Goal: Task Accomplishment & Management: Use online tool/utility

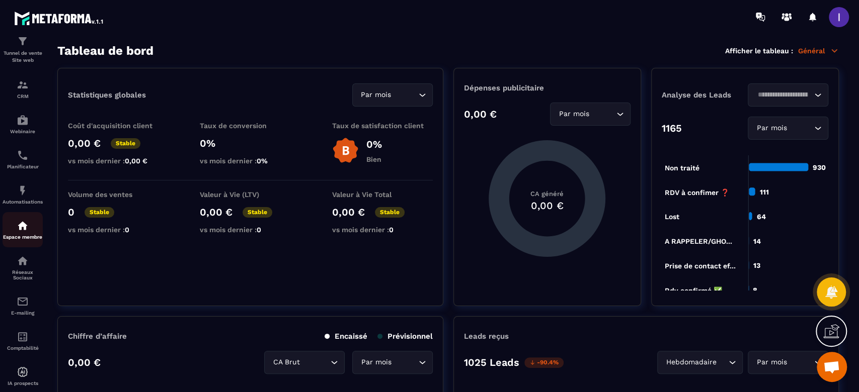
scroll to position [69, 0]
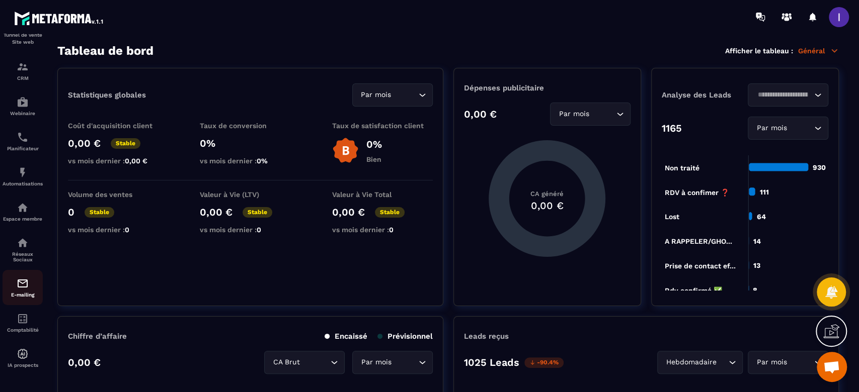
click at [24, 289] on img at bounding box center [23, 284] width 12 height 12
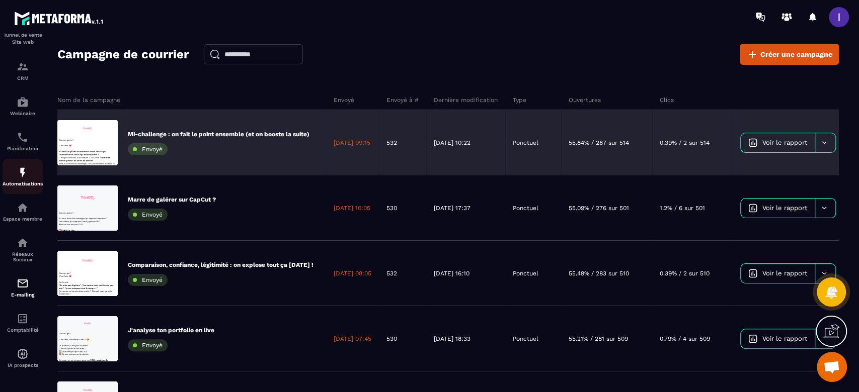
scroll to position [16, 0]
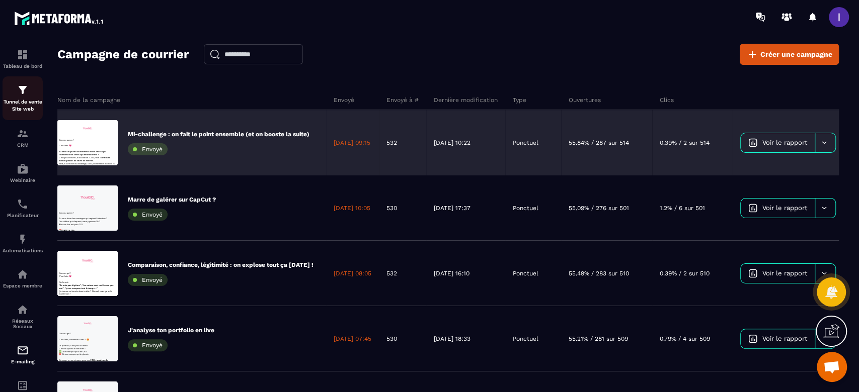
click at [25, 94] on img at bounding box center [23, 90] width 12 height 12
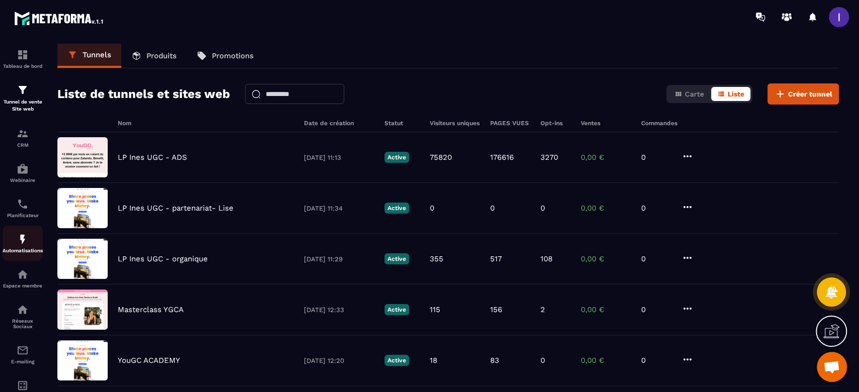
click at [24, 239] on img at bounding box center [23, 239] width 12 height 12
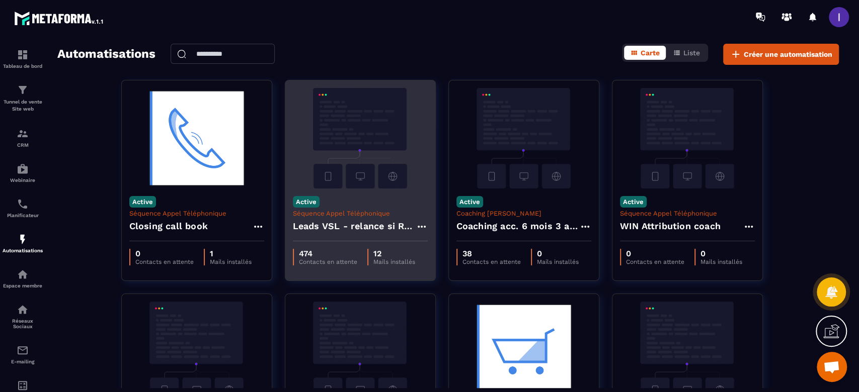
click at [364, 174] on img at bounding box center [360, 138] width 135 height 101
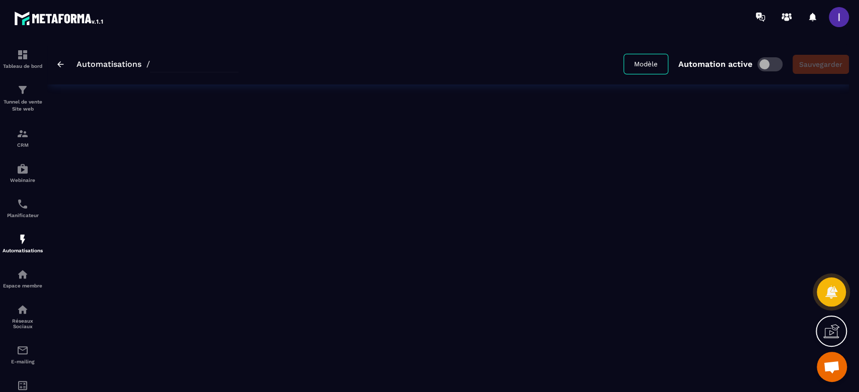
type input "**********"
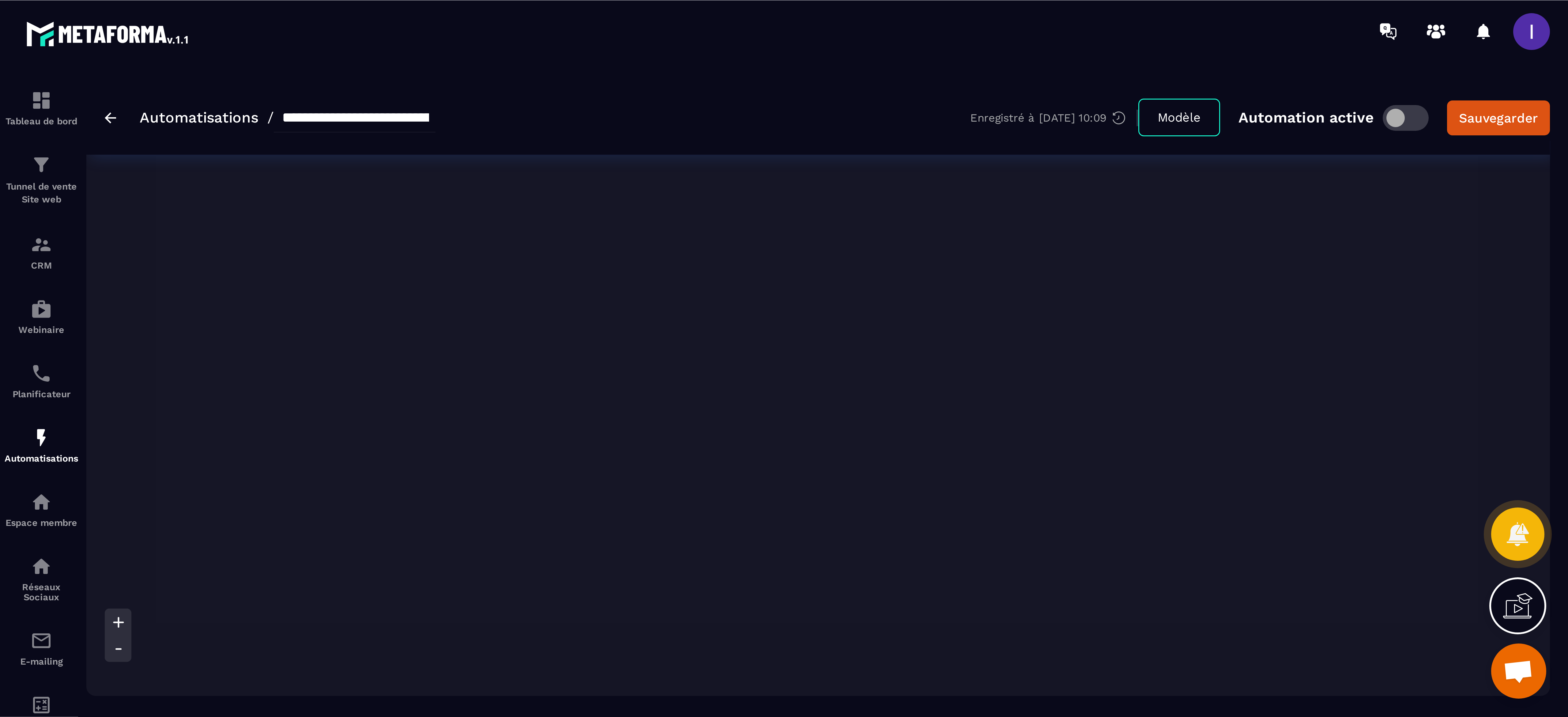
scroll to position [392, 0]
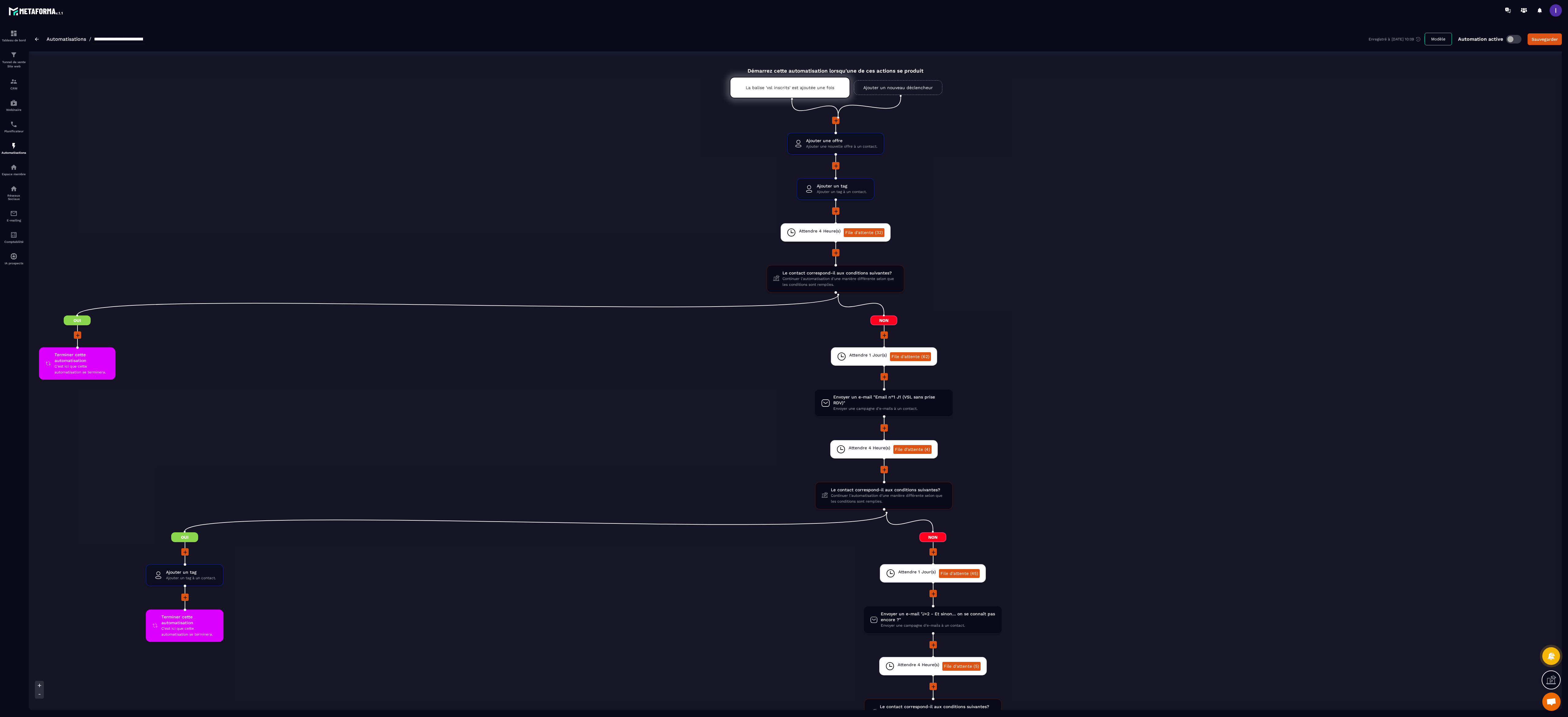
click at [522, 202] on li "Ajouter un tag Ajouter un tag à un contact. drag-arrow" at bounding box center [835, 192] width 1613 height 29
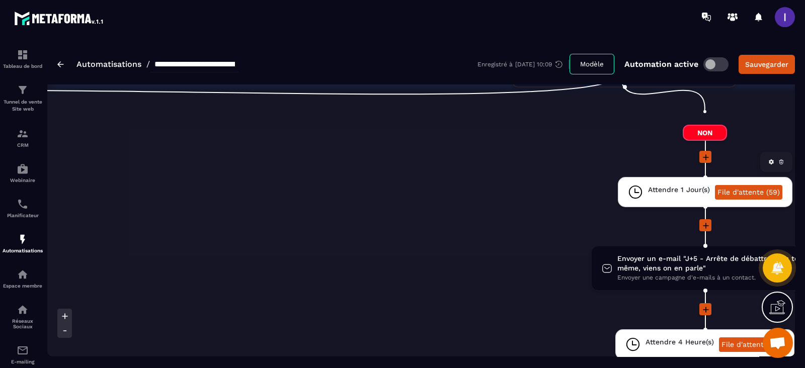
scroll to position [1846, 0]
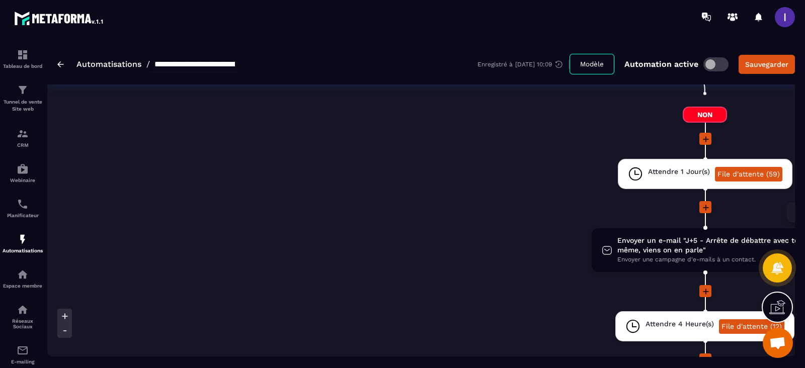
click at [663, 236] on span "Envoyer un e-mail "J+5 - Arrête de débattre avec toi-même, viens on en parle"" at bounding box center [712, 245] width 191 height 19
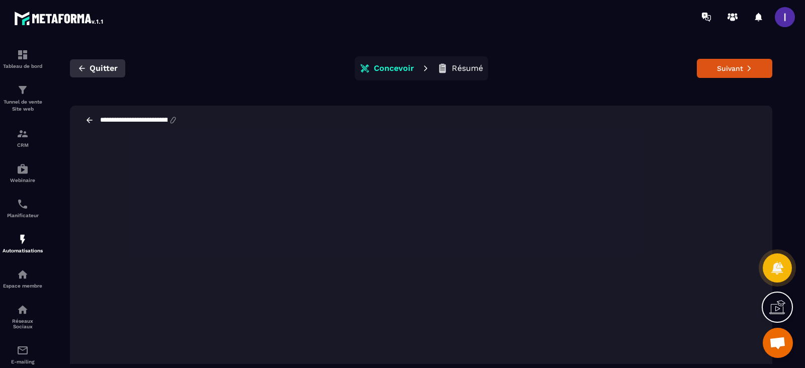
click at [95, 66] on span "Quitter" at bounding box center [104, 68] width 28 height 10
